Goal: Check status: Check status

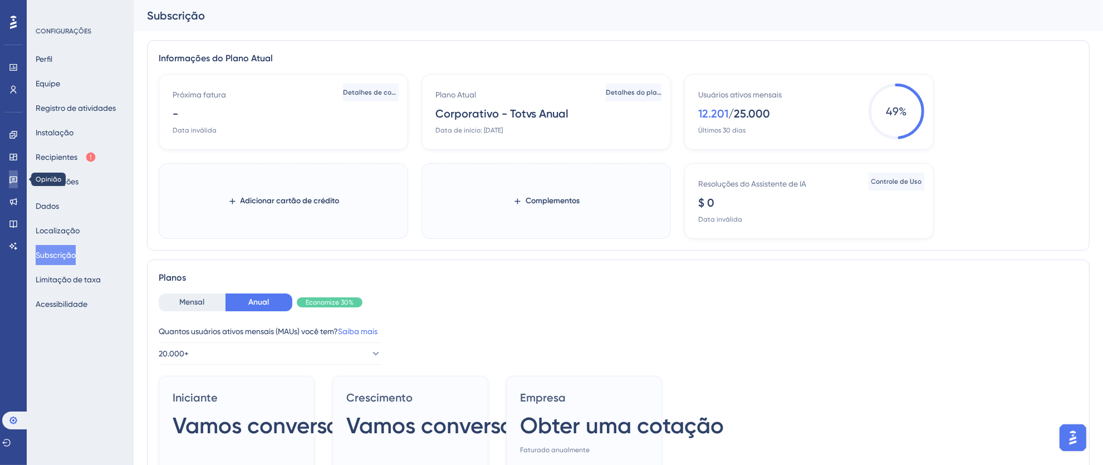
click at [11, 183] on icon at bounding box center [13, 179] width 8 height 7
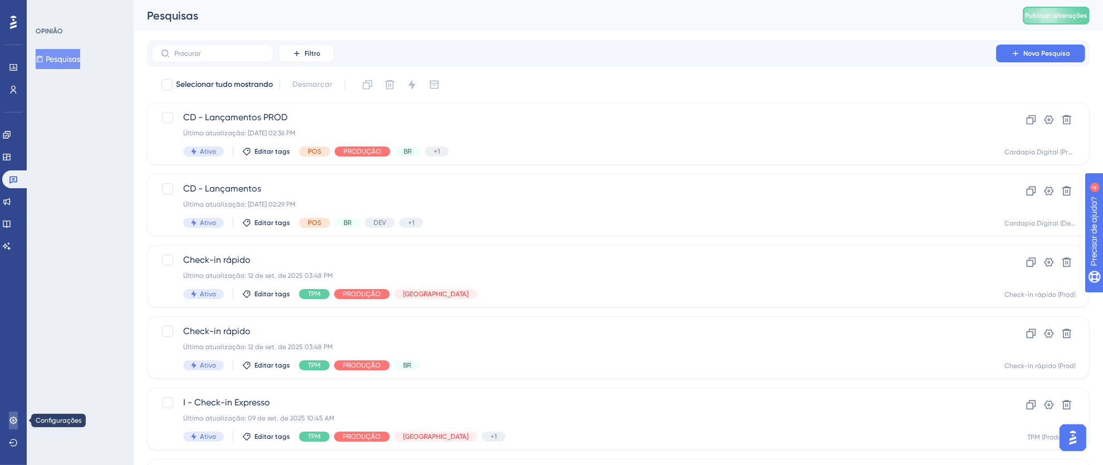
click at [18, 423] on link at bounding box center [13, 420] width 9 height 18
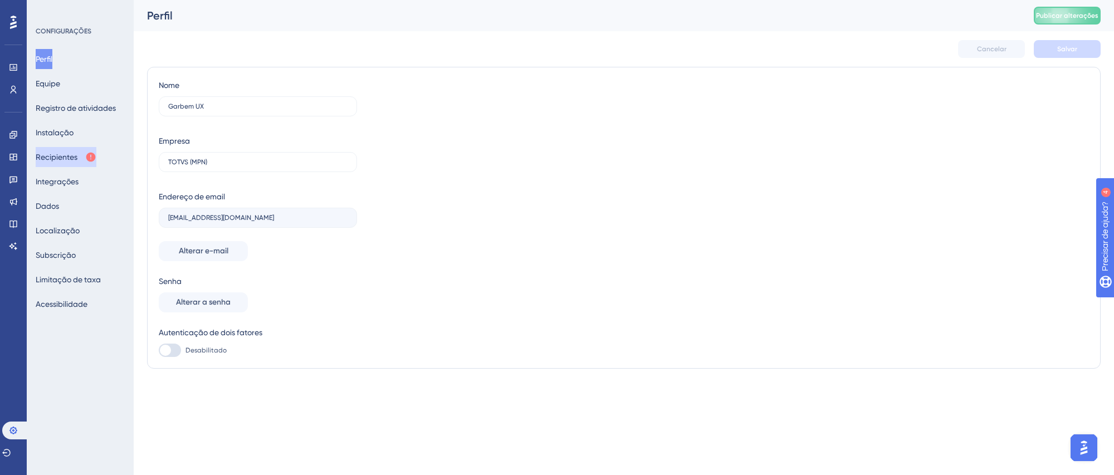
click at [72, 157] on font "Recipientes" at bounding box center [57, 157] width 42 height 9
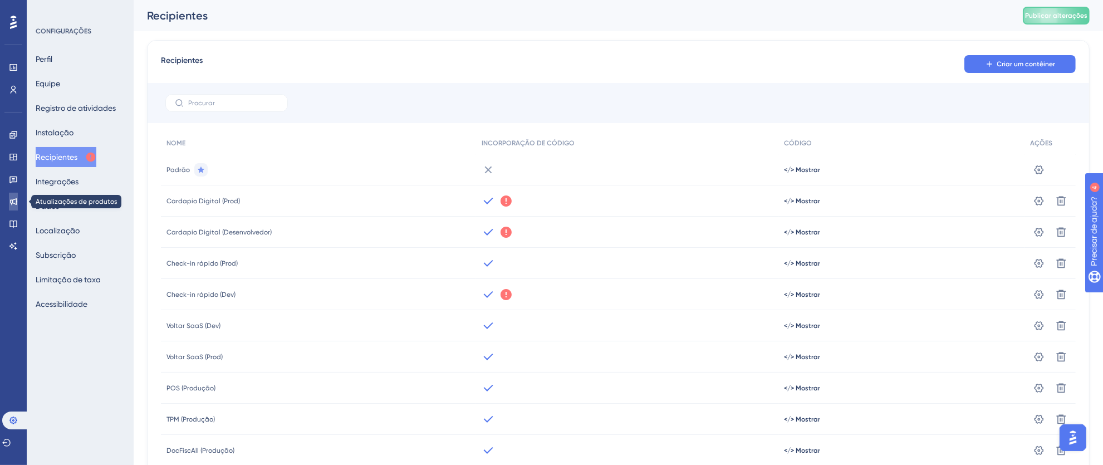
click at [14, 203] on icon at bounding box center [13, 201] width 9 height 9
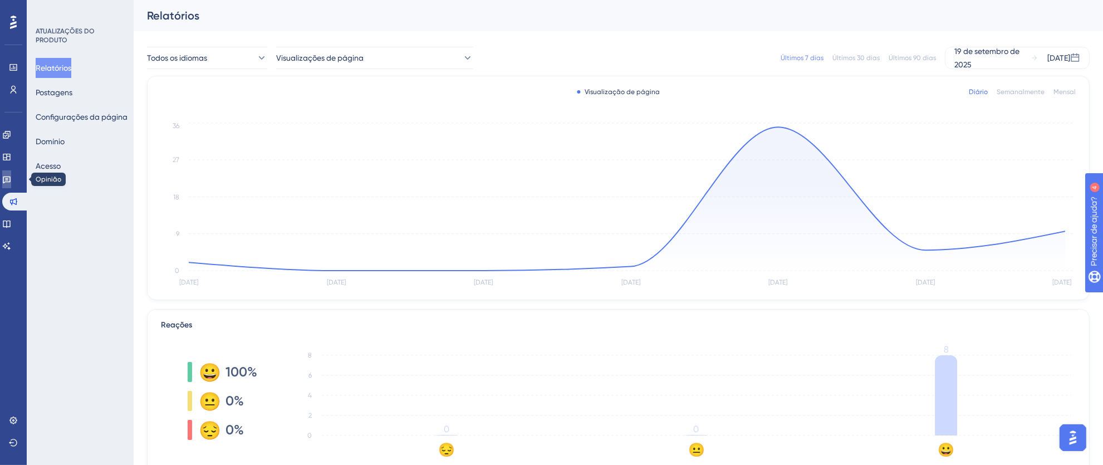
click at [11, 185] on link at bounding box center [6, 179] width 9 height 18
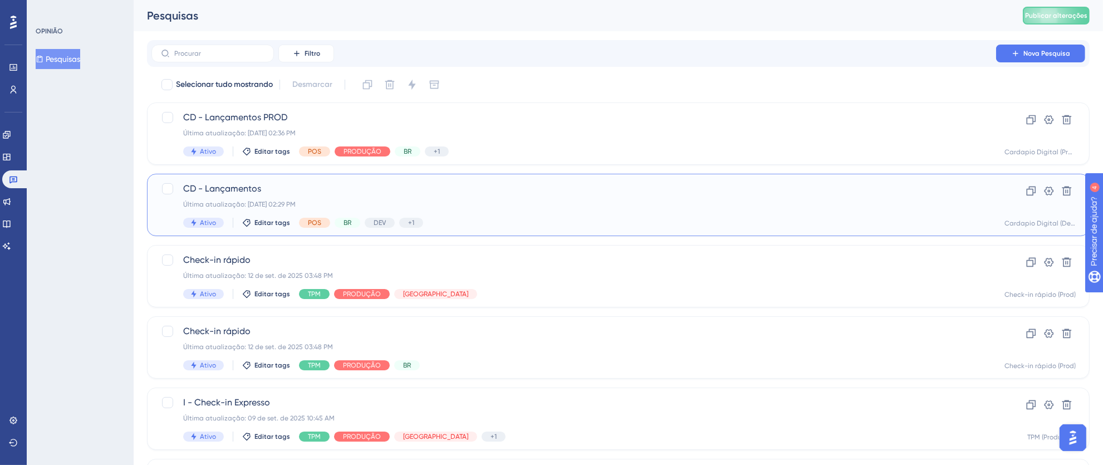
click at [710, 200] on div "Última atualização: [DATE] 02:29 PM" at bounding box center [573, 204] width 781 height 9
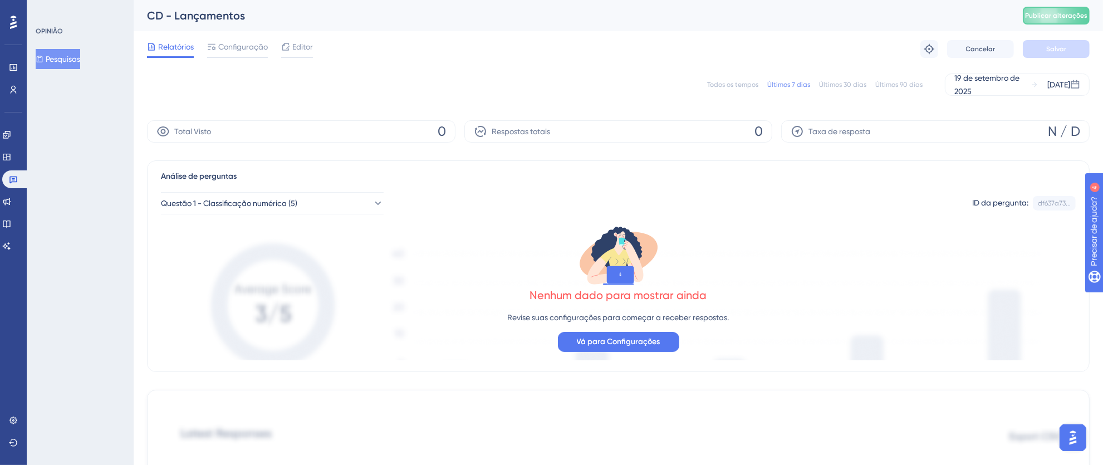
click at [743, 84] on font "Todos os tempos" at bounding box center [732, 85] width 51 height 8
click at [12, 182] on icon at bounding box center [13, 179] width 9 height 9
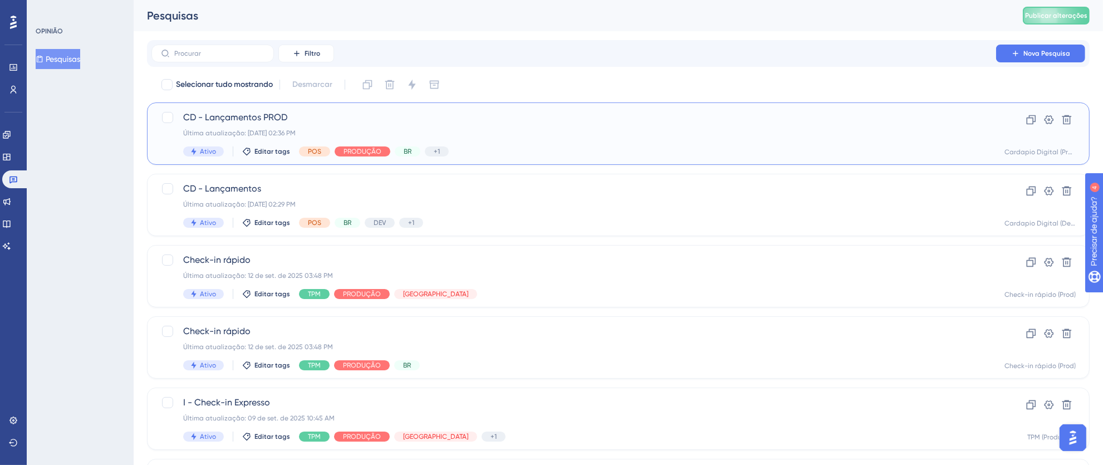
click at [507, 150] on div "Ativo Editar tags POS PRODUÇÃO BR +1 Cardápio Digital" at bounding box center [573, 151] width 781 height 10
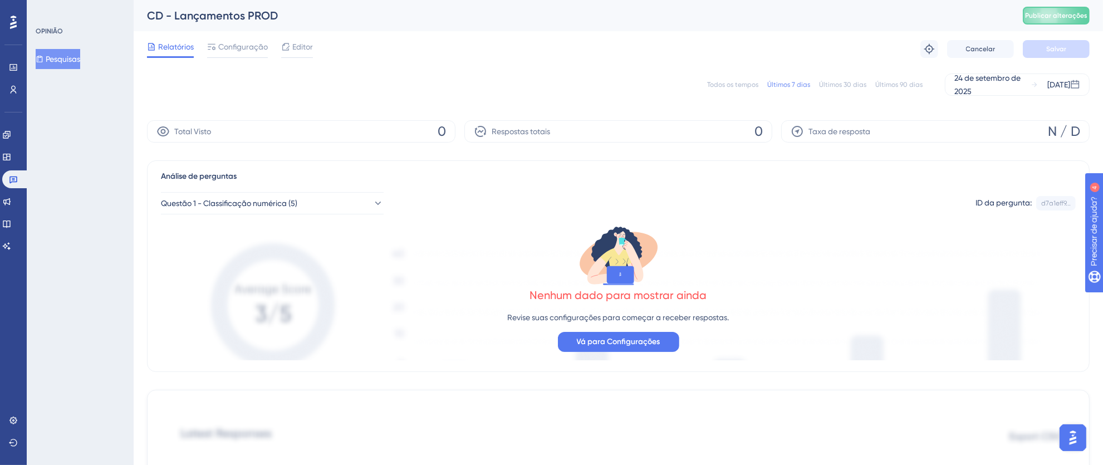
click at [736, 85] on font "Todos os tempos" at bounding box center [732, 85] width 51 height 8
click at [17, 184] on link at bounding box center [15, 179] width 27 height 18
